Goal: Use online tool/utility: Utilize a website feature to perform a specific function

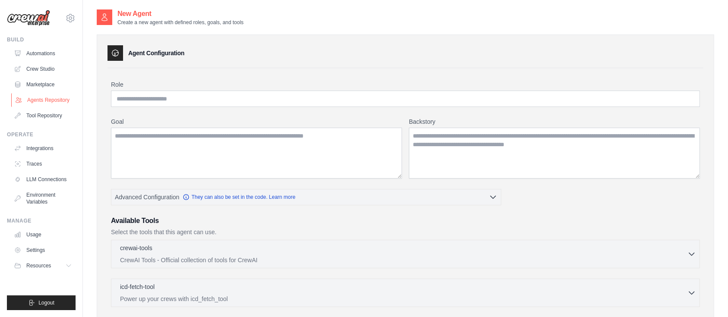
click at [44, 97] on link "Agents Repository" at bounding box center [43, 100] width 65 height 14
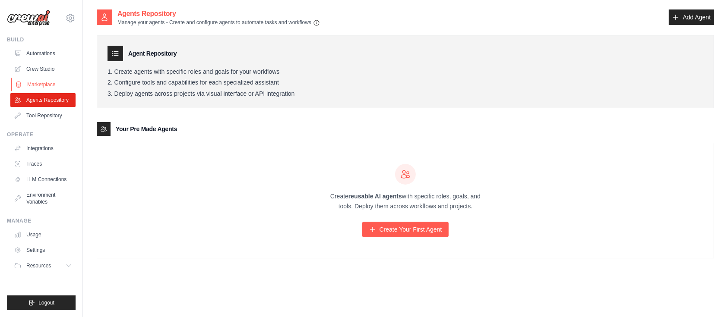
click at [33, 81] on link "Marketplace" at bounding box center [43, 85] width 65 height 14
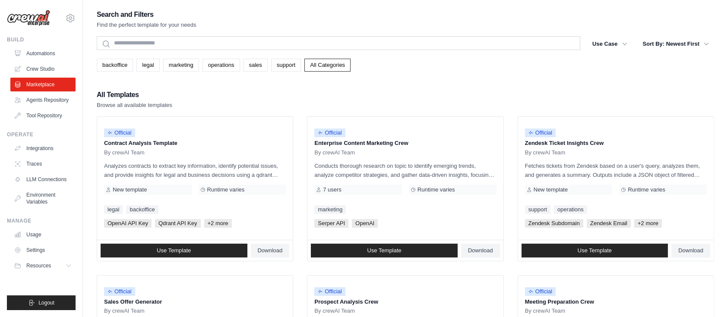
scroll to position [57, 0]
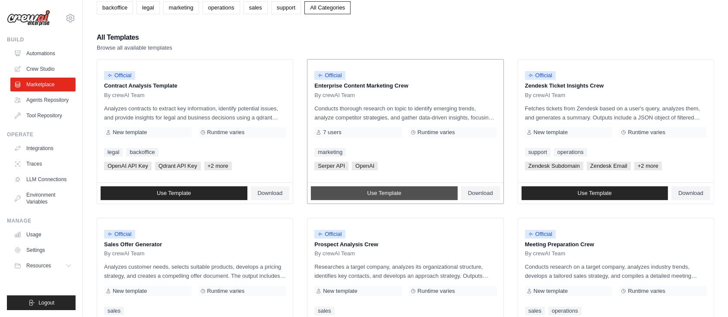
click at [435, 190] on link "Use Template" at bounding box center [384, 194] width 147 height 14
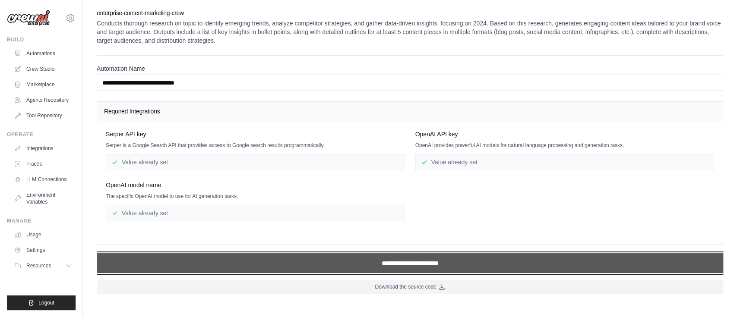
click at [366, 238] on input "**********" at bounding box center [410, 263] width 627 height 20
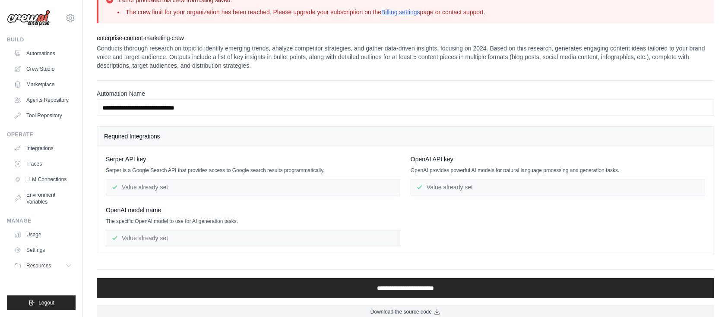
scroll to position [29, 0]
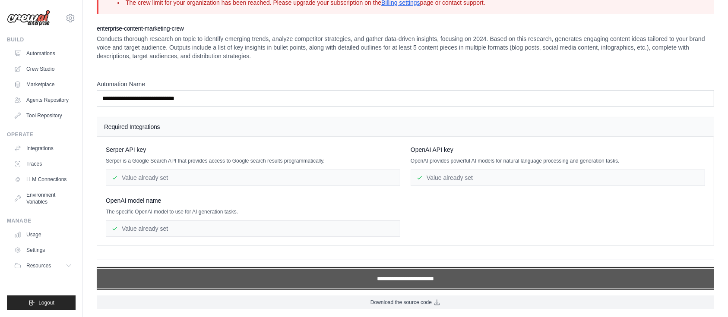
click at [404, 238] on input "**********" at bounding box center [406, 279] width 618 height 20
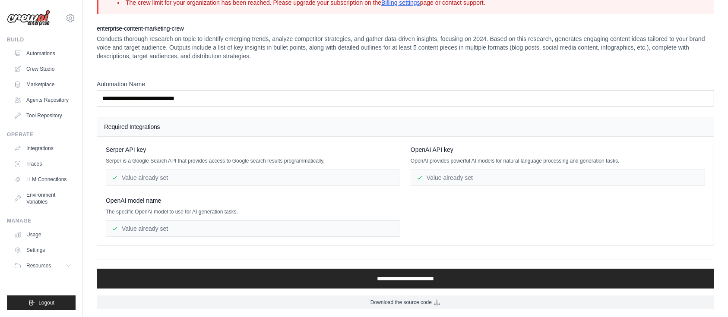
scroll to position [0, 0]
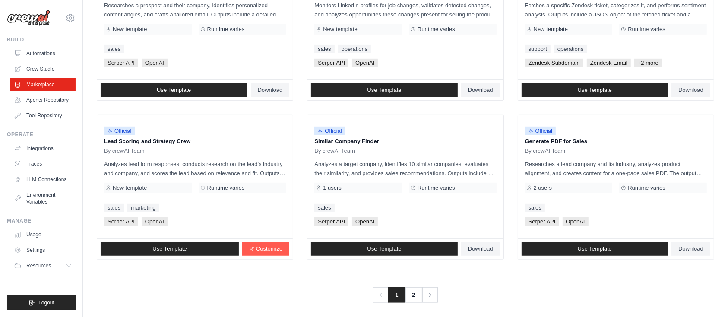
scroll to position [482, 0]
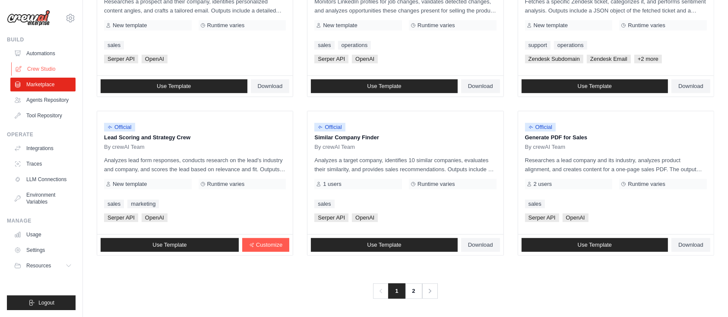
click at [56, 65] on link "Crew Studio" at bounding box center [43, 69] width 65 height 14
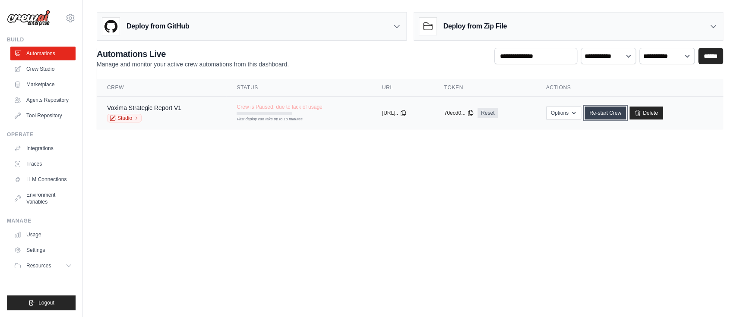
click at [608, 115] on link "Re-start Crew" at bounding box center [605, 113] width 41 height 13
